Goal: Check status: Check status

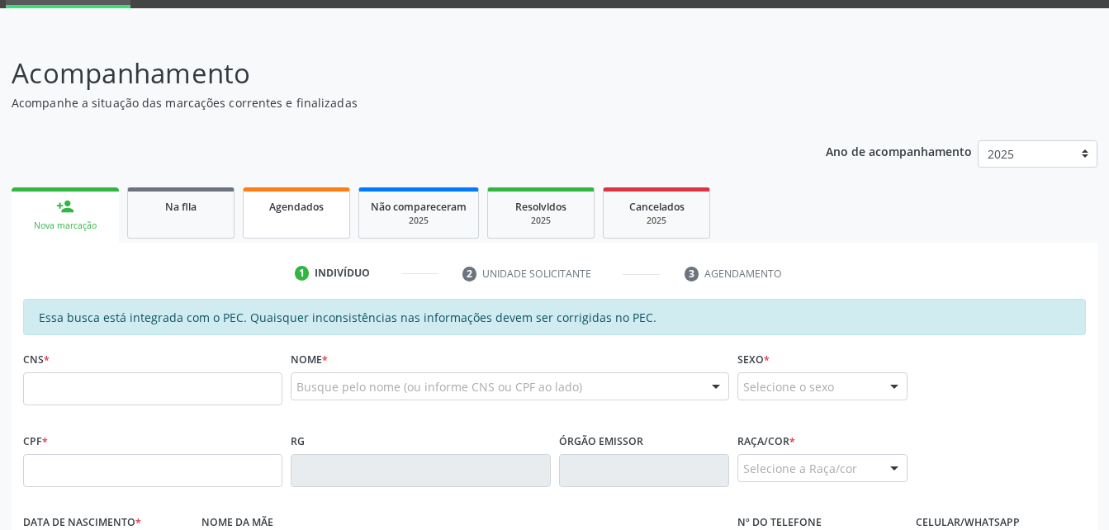
click at [300, 217] on link "Agendados" at bounding box center [296, 212] width 107 height 51
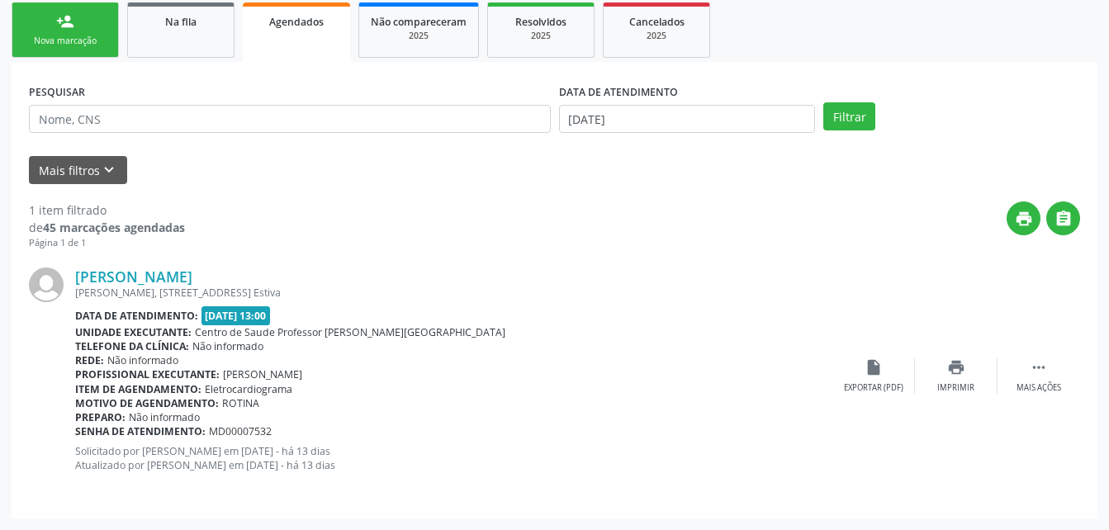
scroll to position [185, 0]
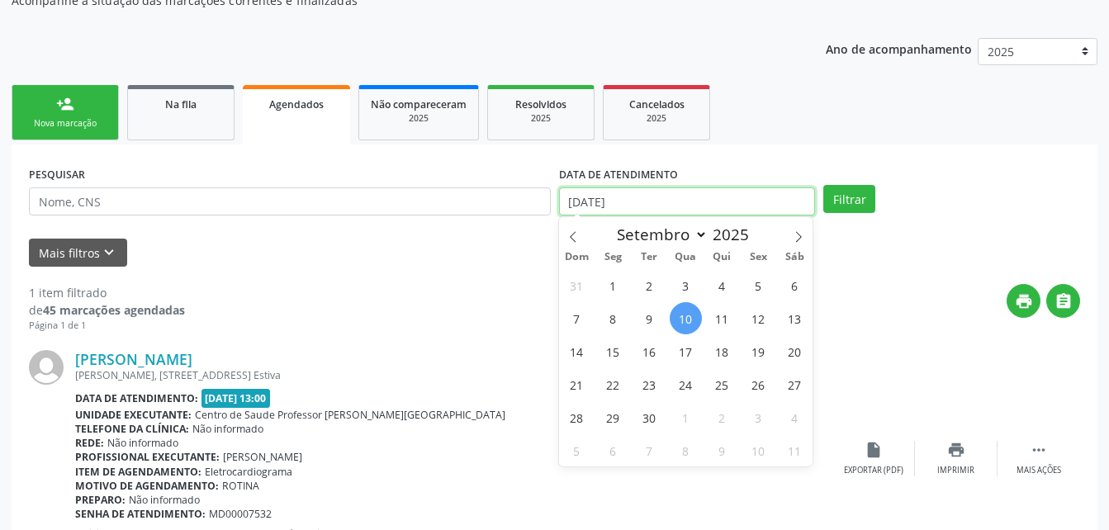
click at [716, 201] on input "[DATE]" at bounding box center [687, 201] width 257 height 28
click at [649, 315] on span "9" at bounding box center [649, 318] width 32 height 32
type input "09/09/2025"
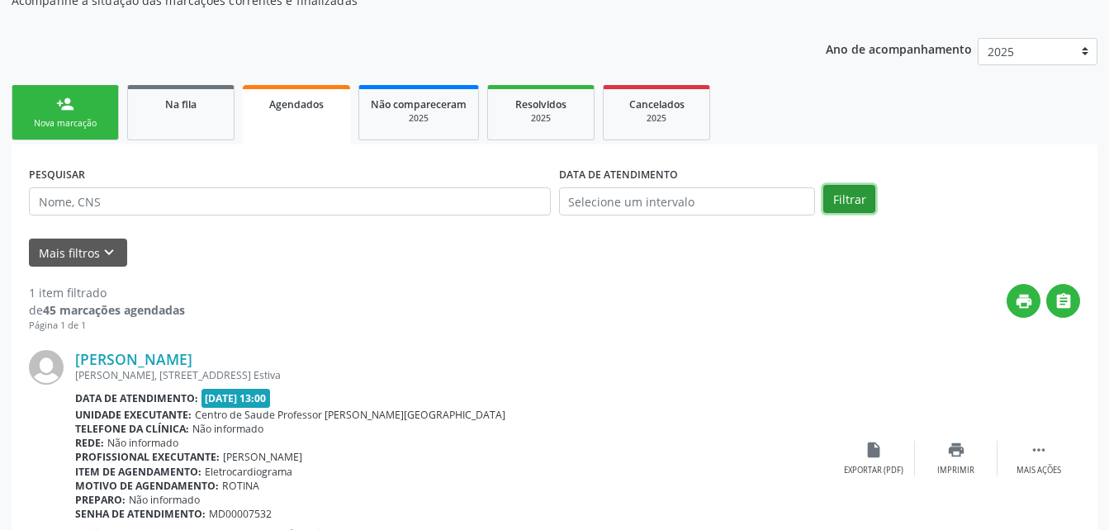
click at [860, 206] on button "Filtrar" at bounding box center [849, 199] width 52 height 28
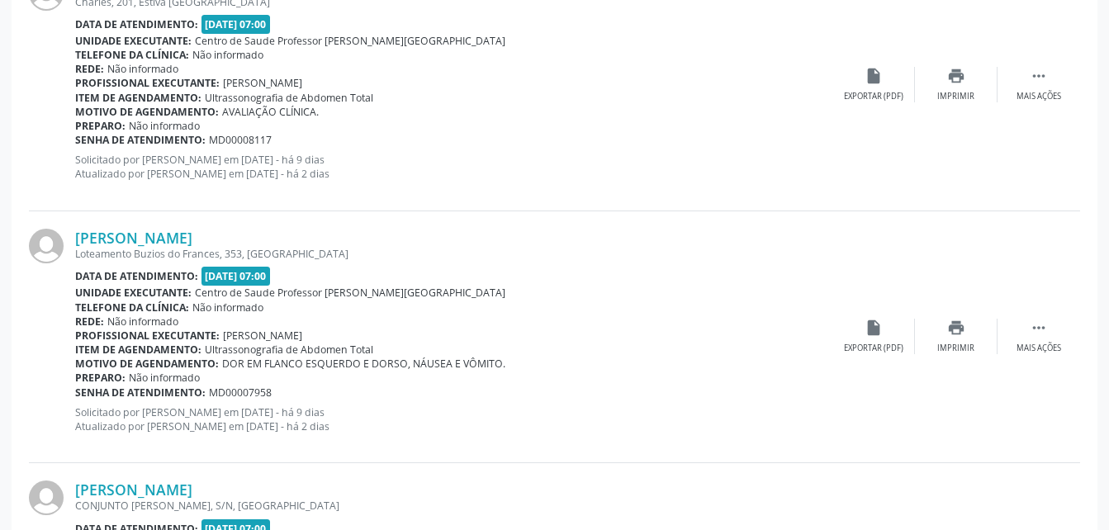
scroll to position [3831, 0]
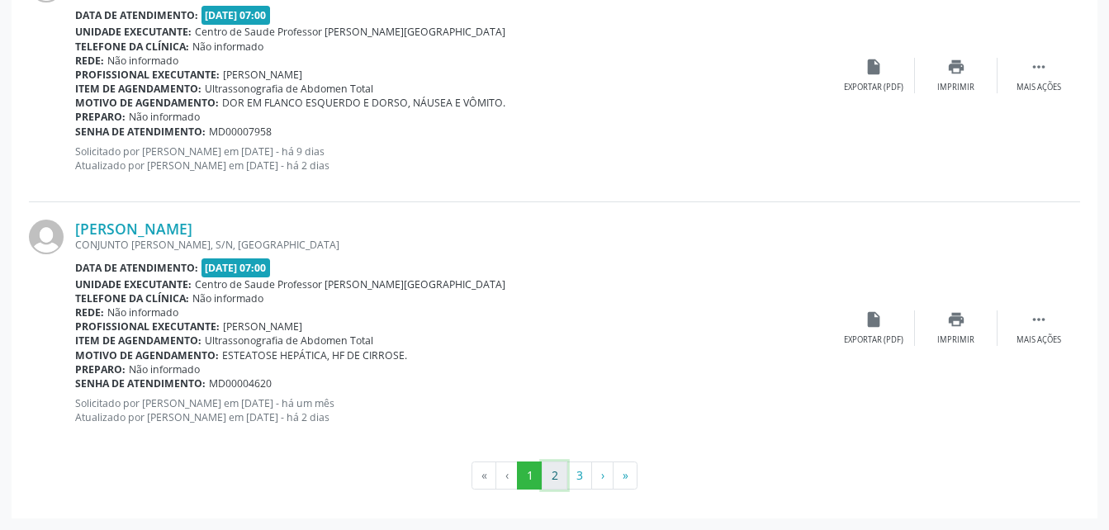
click at [552, 474] on button "2" at bounding box center [555, 476] width 26 height 28
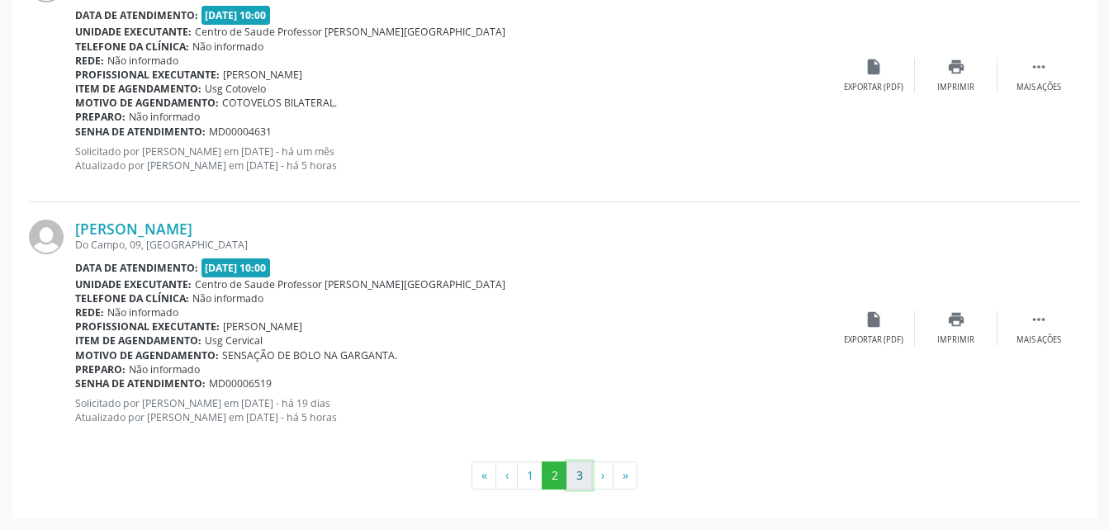
click at [570, 478] on button "3" at bounding box center [579, 476] width 26 height 28
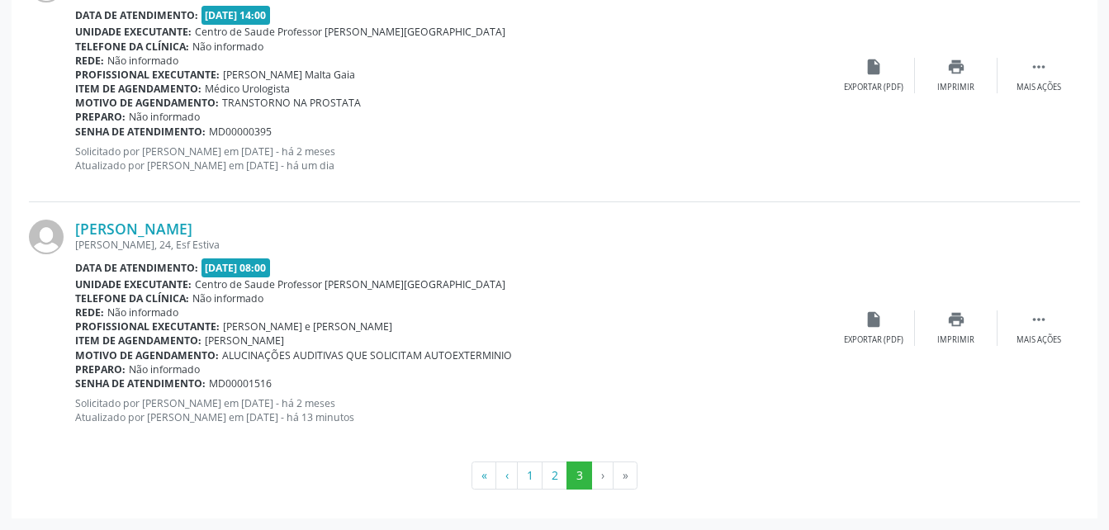
scroll to position [3666, 0]
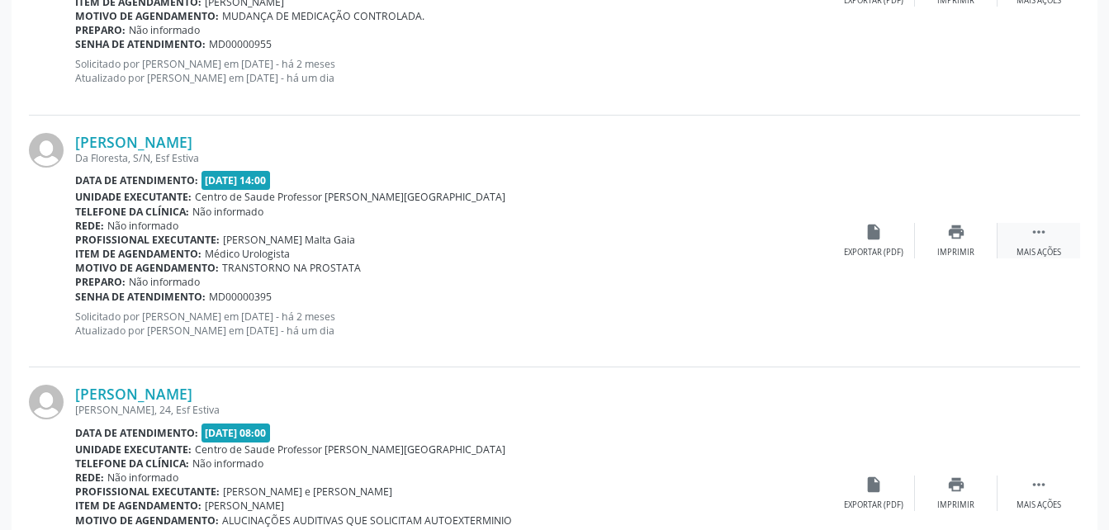
click at [1050, 233] on div " Mais ações" at bounding box center [1038, 241] width 83 height 36
click at [950, 238] on icon "edit" at bounding box center [956, 232] width 18 height 18
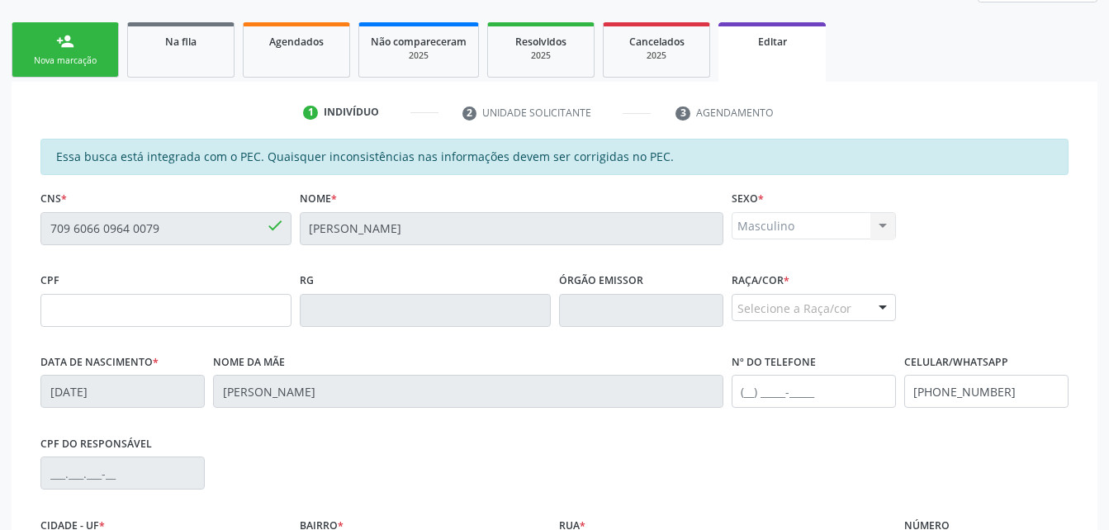
scroll to position [83, 0]
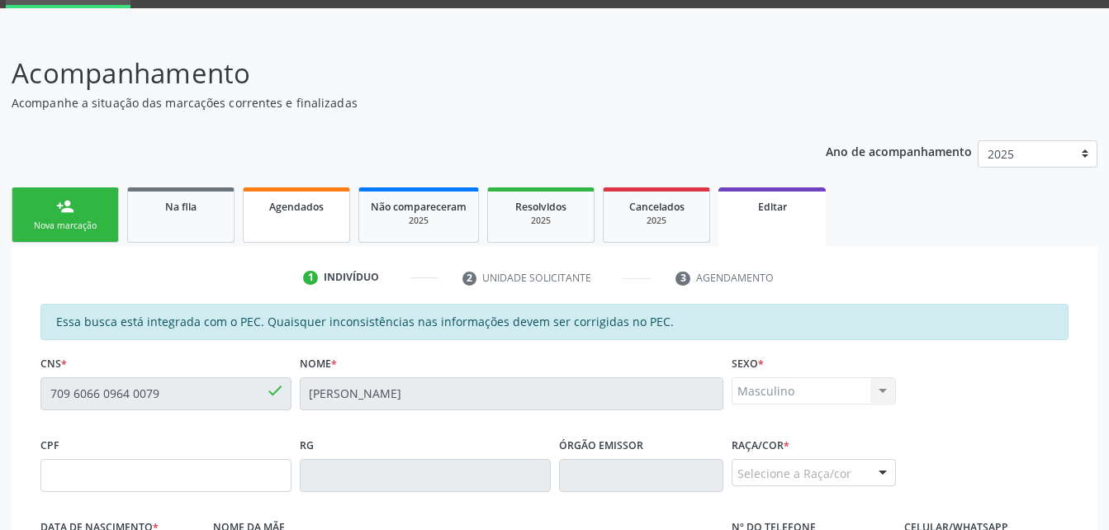
click at [287, 222] on link "Agendados" at bounding box center [296, 214] width 107 height 55
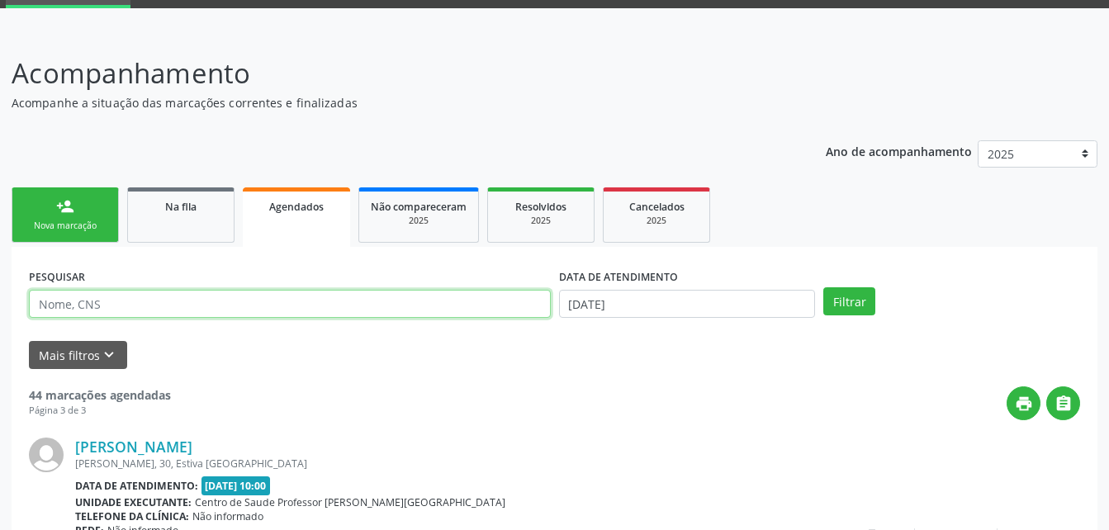
click at [195, 308] on input "text" at bounding box center [290, 304] width 522 height 28
click at [202, 298] on input "text" at bounding box center [290, 304] width 522 height 28
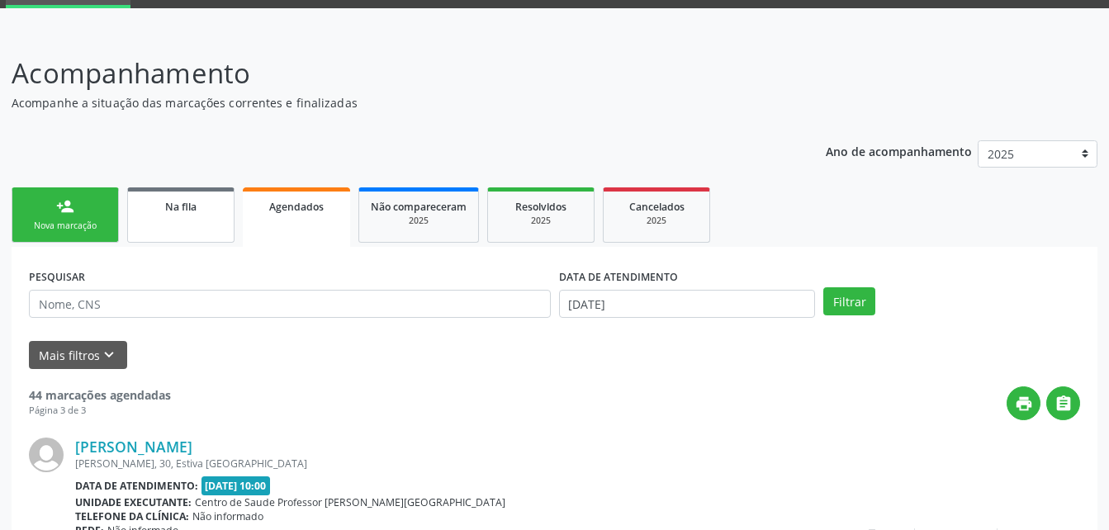
click at [205, 211] on div "Na fila" at bounding box center [181, 205] width 83 height 17
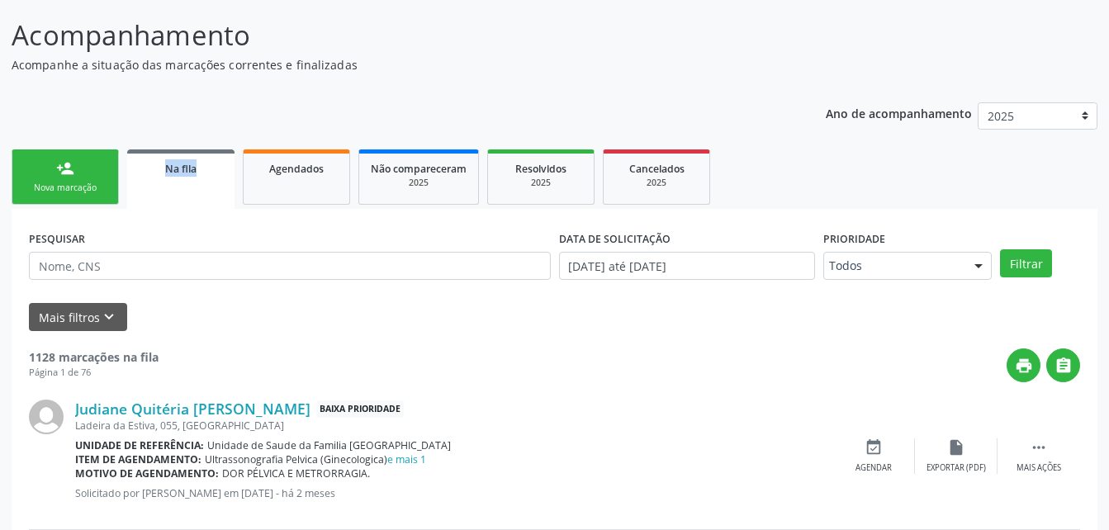
scroll to position [203, 0]
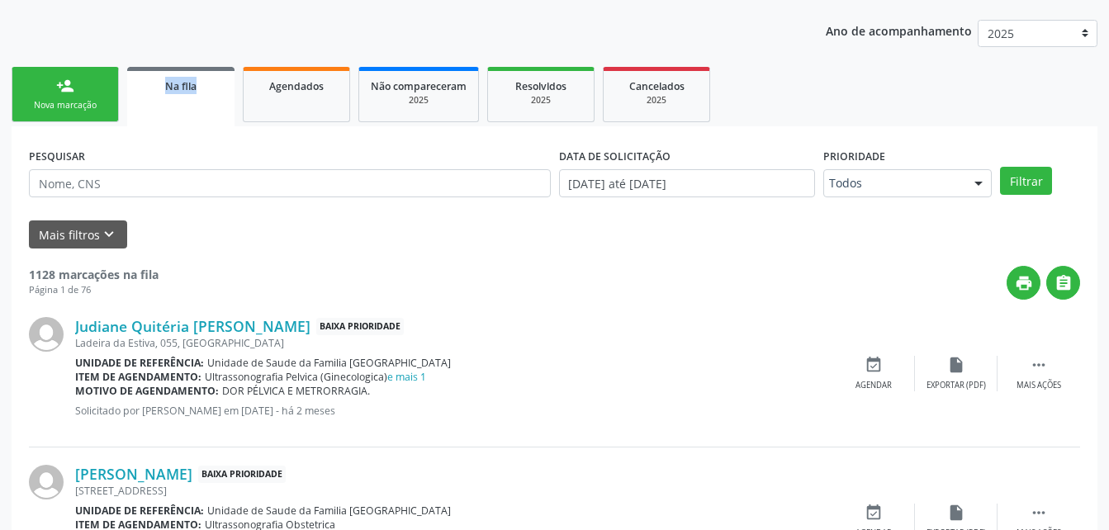
click at [187, 267] on div "print " at bounding box center [619, 283] width 921 height 34
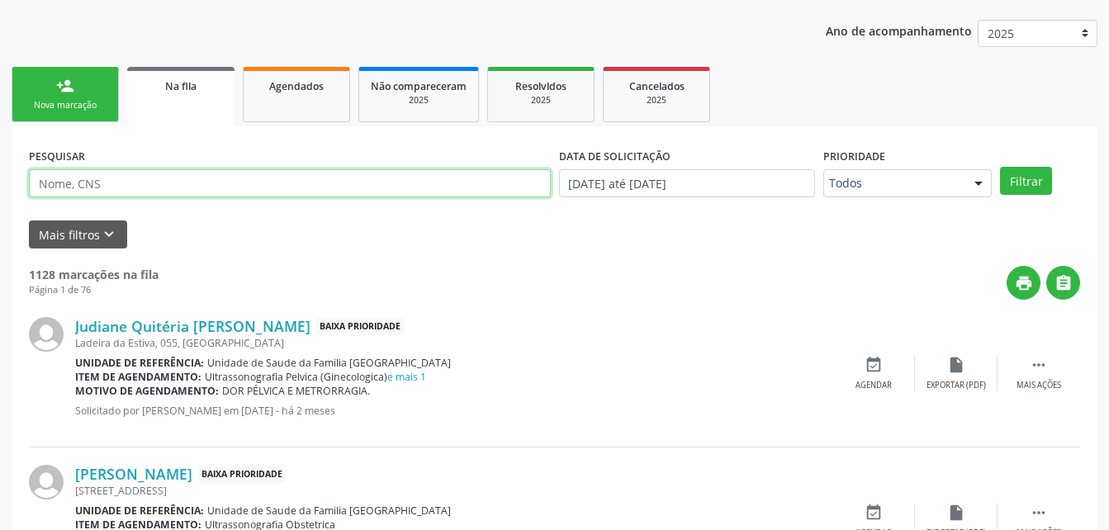
click at [148, 171] on input "text" at bounding box center [290, 183] width 522 height 28
type input "700503387284950"
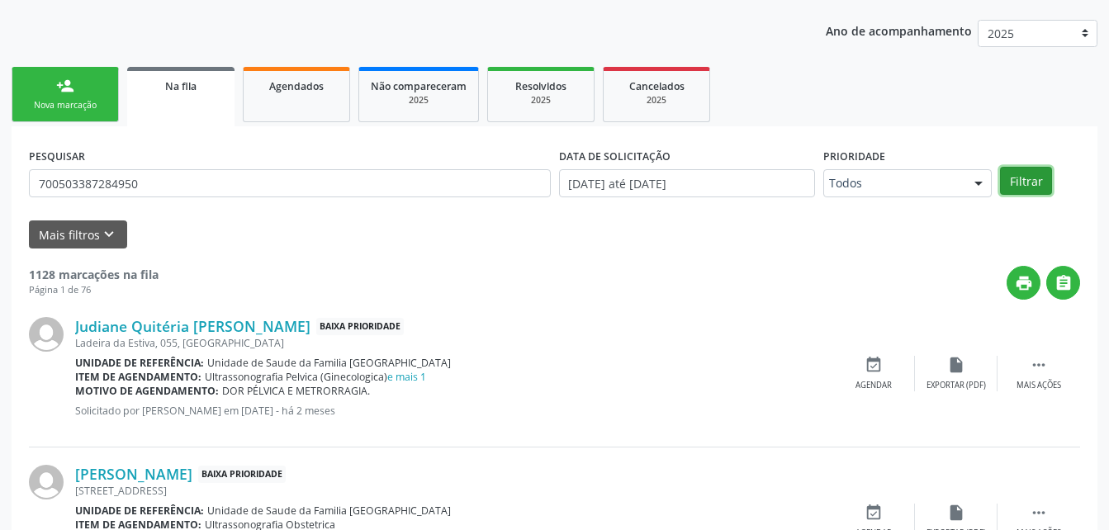
click at [1011, 186] on button "Filtrar" at bounding box center [1026, 181] width 52 height 28
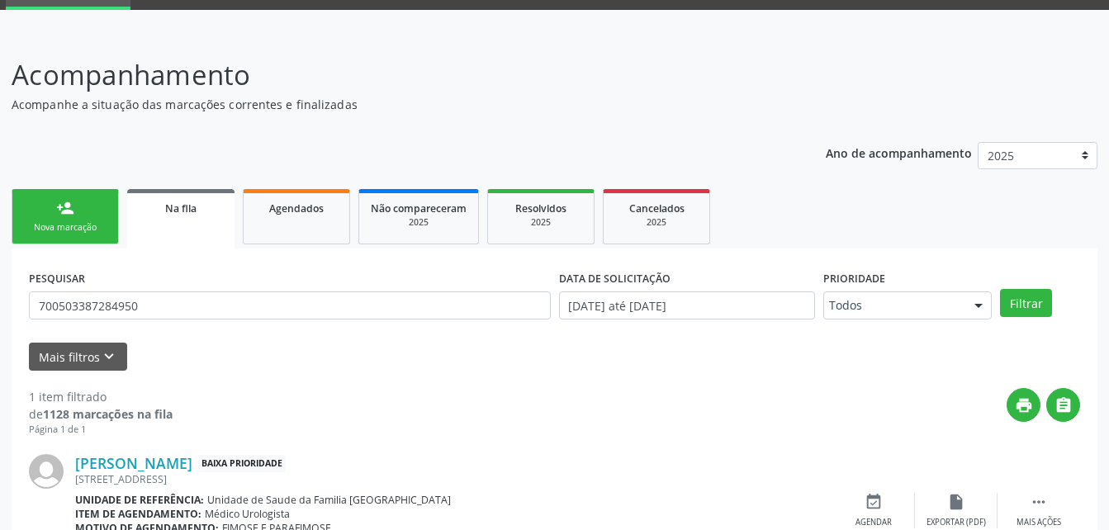
scroll to position [0, 0]
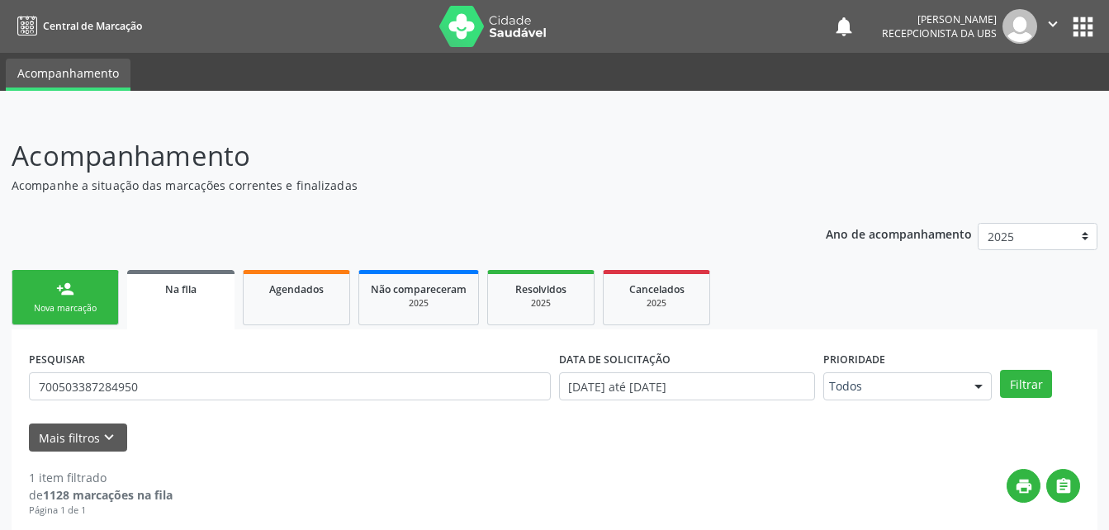
click at [1045, 25] on icon "" at bounding box center [1053, 24] width 18 height 18
click at [1007, 104] on link "Sair" at bounding box center [1011, 100] width 114 height 23
